Goal: Task Accomplishment & Management: Complete application form

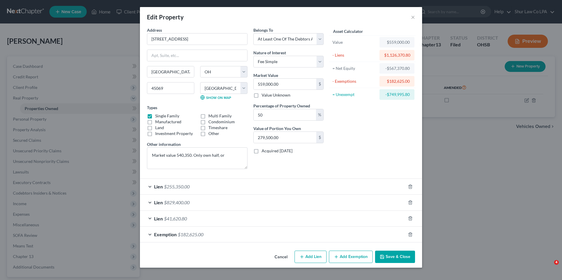
select select "36"
select select "8"
select select "3"
select select "0"
click at [397, 254] on button "Save & Close" at bounding box center [395, 257] width 40 height 12
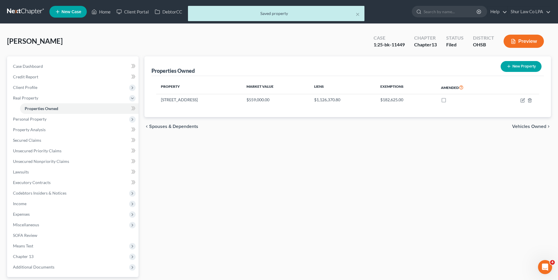
click at [27, 11] on div "× Saved property" at bounding box center [276, 15] width 558 height 18
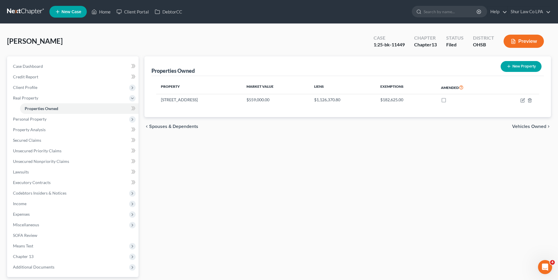
click at [21, 13] on link at bounding box center [26, 11] width 38 height 11
